Goal: Task Accomplishment & Management: Complete application form

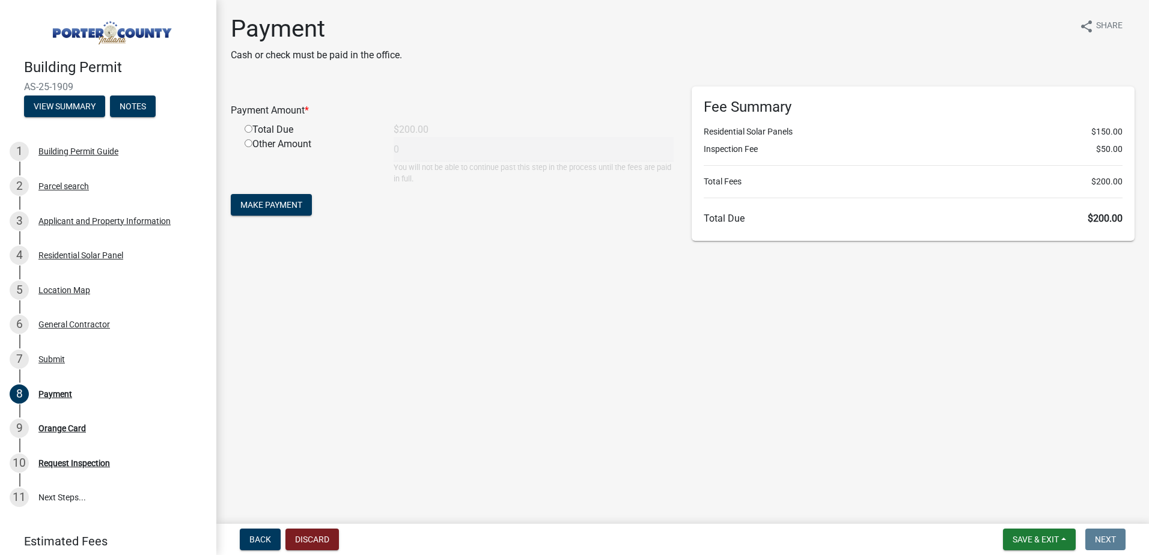
click at [251, 133] on div "Total Due" at bounding box center [310, 130] width 149 height 14
click at [248, 131] on input "radio" at bounding box center [249, 129] width 8 height 8
radio input "true"
type input "200"
click at [291, 204] on span "Make Payment" at bounding box center [271, 205] width 62 height 10
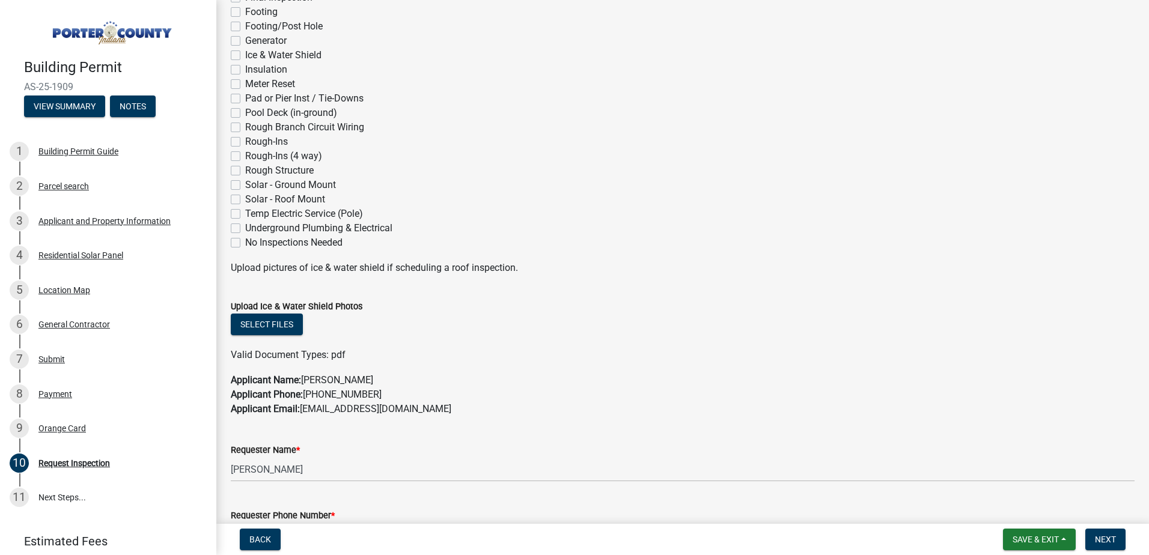
scroll to position [361, 0]
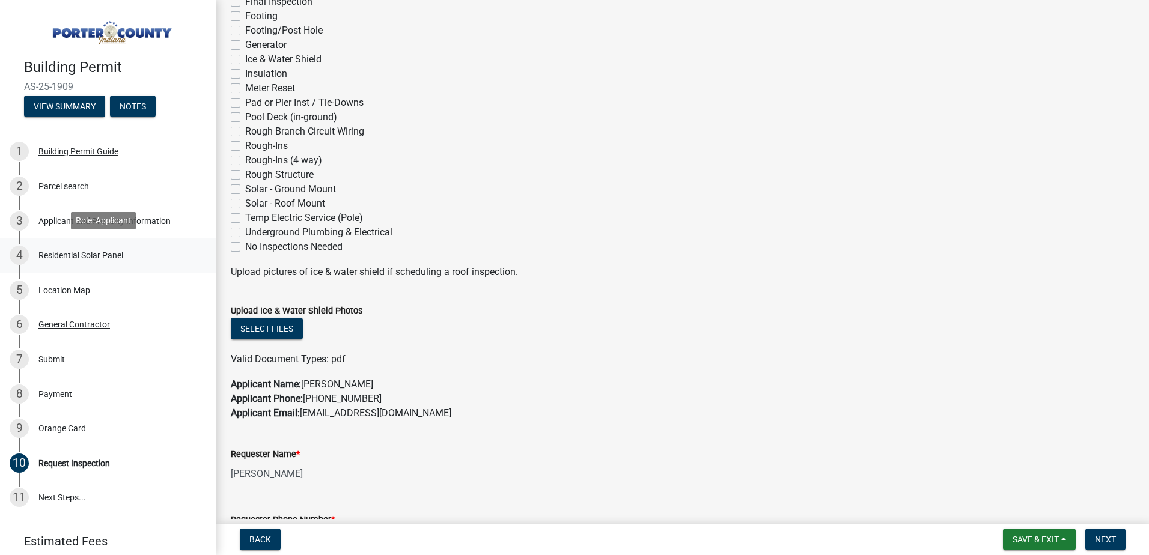
click at [70, 254] on div "Residential Solar Panel" at bounding box center [80, 255] width 85 height 8
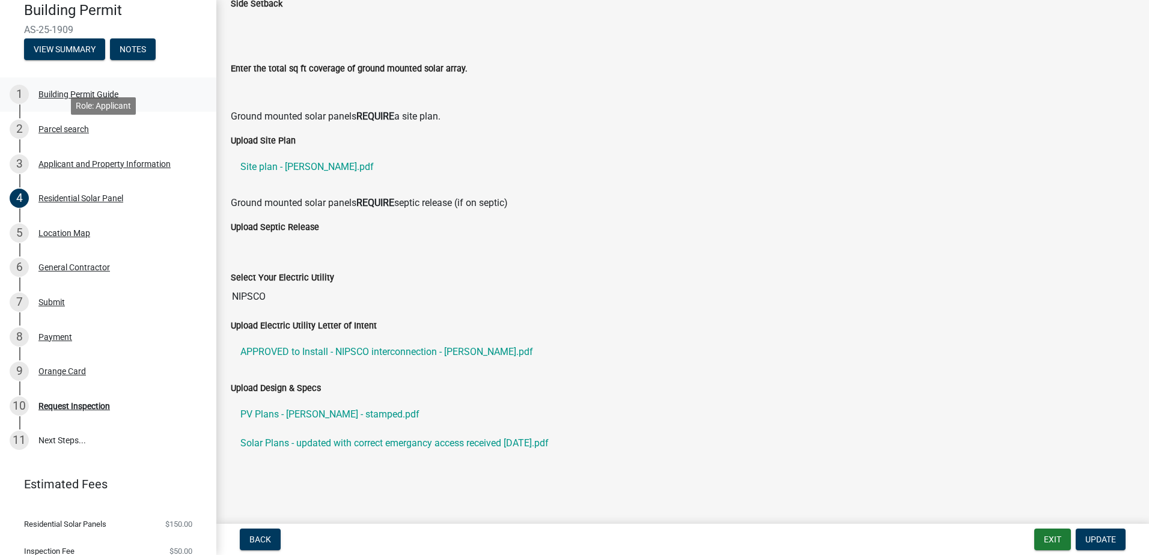
scroll to position [0, 0]
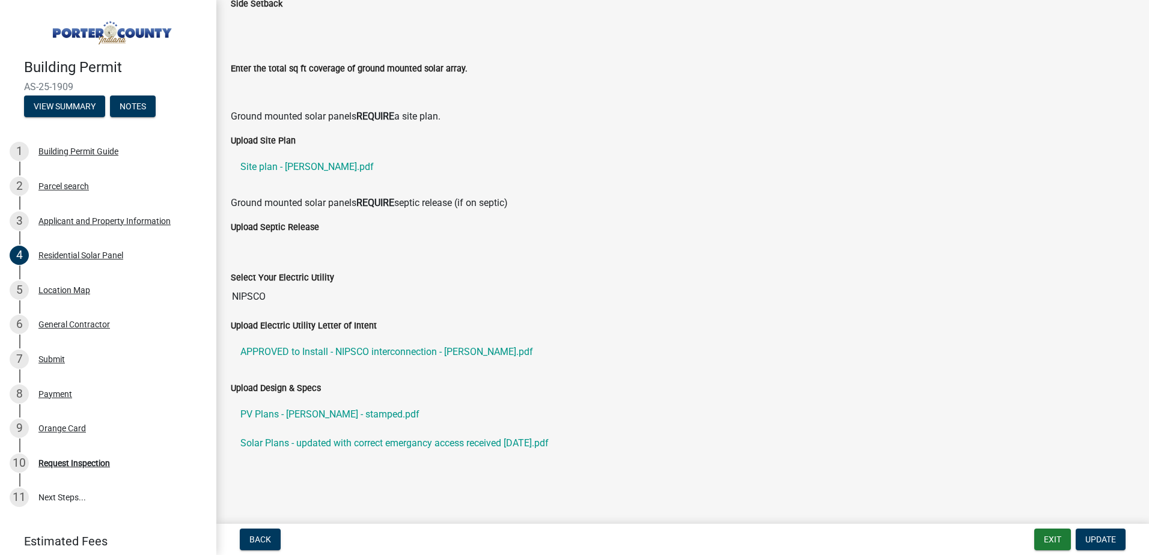
drag, startPoint x: 63, startPoint y: 82, endPoint x: 11, endPoint y: 67, distance: 53.7
click at [11, 67] on div "Building Permit AS-25-1909 View Summary Notes" at bounding box center [108, 84] width 197 height 71
copy div "Building Permit AS-25-1909"
